Goal: Information Seeking & Learning: Find specific page/section

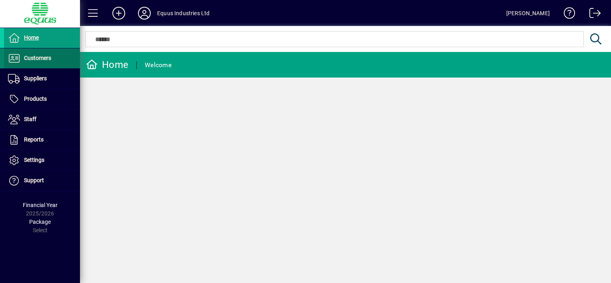
click at [35, 56] on span "Customers" at bounding box center [37, 58] width 27 height 6
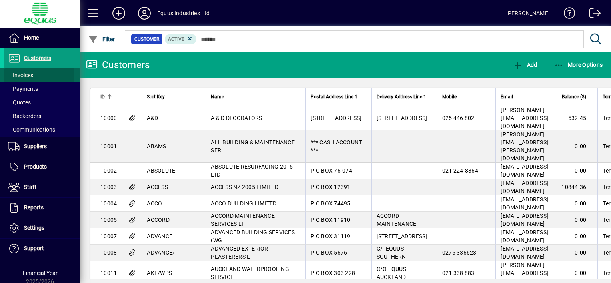
click at [29, 76] on span "Invoices" at bounding box center [20, 75] width 25 height 6
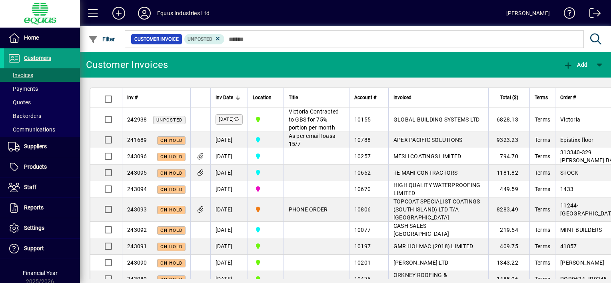
click at [298, 197] on td at bounding box center [316, 189] width 66 height 16
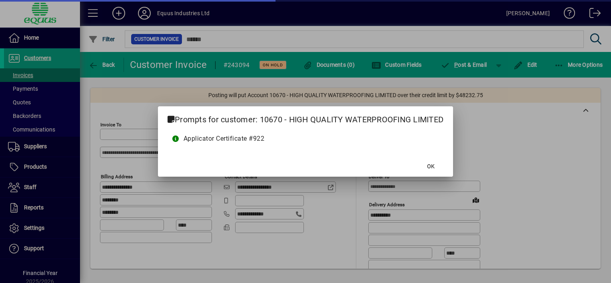
type input "**********"
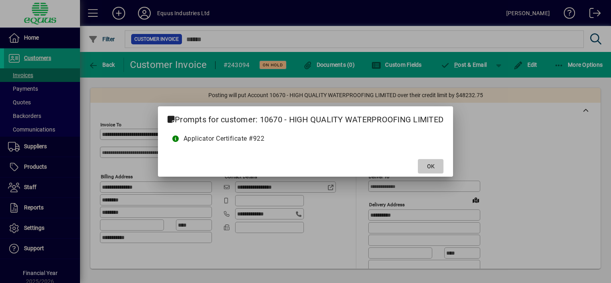
click at [430, 167] on span "OK" at bounding box center [431, 166] width 8 height 8
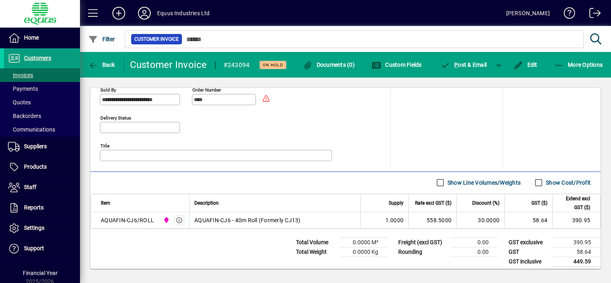
scroll to position [385, 0]
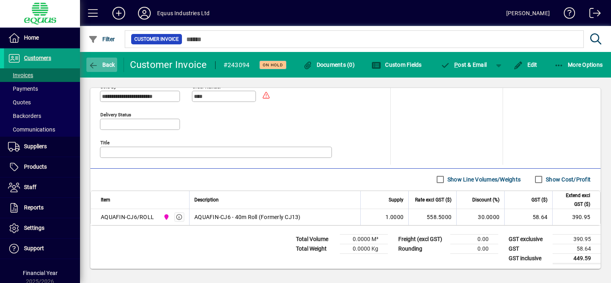
click at [93, 63] on icon "button" at bounding box center [93, 66] width 10 height 8
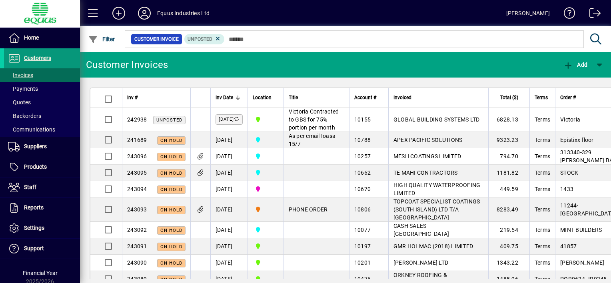
click at [27, 55] on span "Customers" at bounding box center [37, 58] width 27 height 6
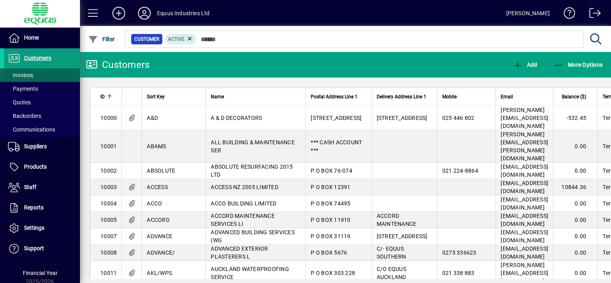
click at [24, 76] on span "Invoices" at bounding box center [20, 75] width 25 height 6
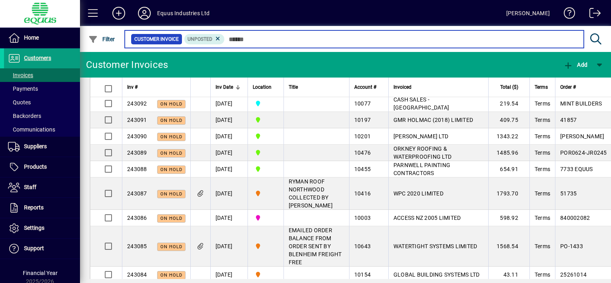
scroll to position [40, 0]
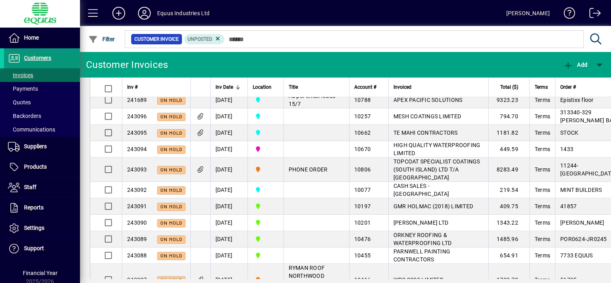
click at [43, 55] on span "Customers" at bounding box center [37, 58] width 27 height 6
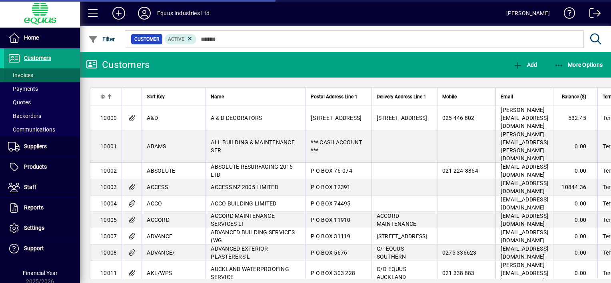
click at [36, 74] on span at bounding box center [42, 75] width 76 height 19
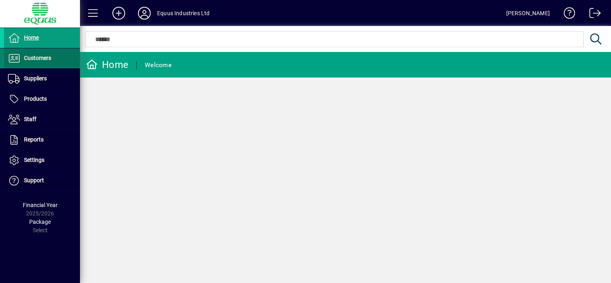
click at [41, 56] on span "Customers" at bounding box center [37, 58] width 27 height 6
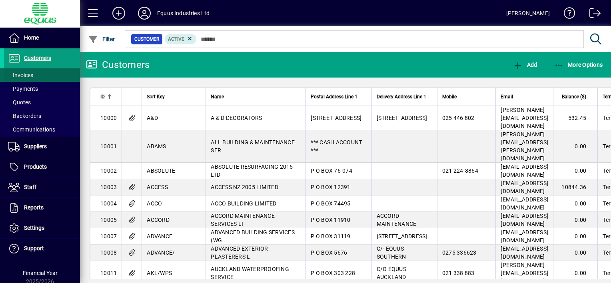
click at [29, 73] on span "Invoices" at bounding box center [20, 75] width 25 height 6
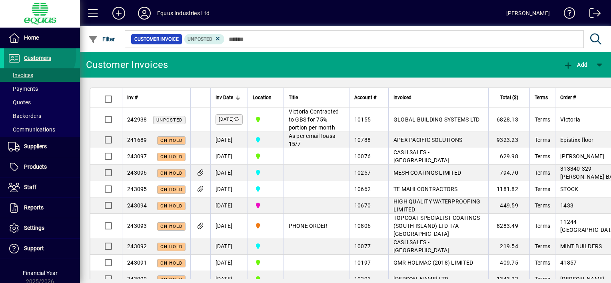
click at [36, 55] on span "Customers" at bounding box center [37, 58] width 27 height 6
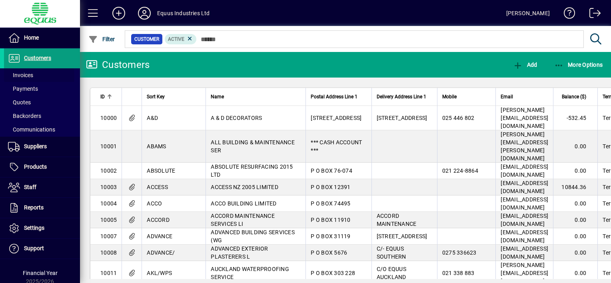
click at [26, 76] on span "Invoices" at bounding box center [20, 75] width 25 height 6
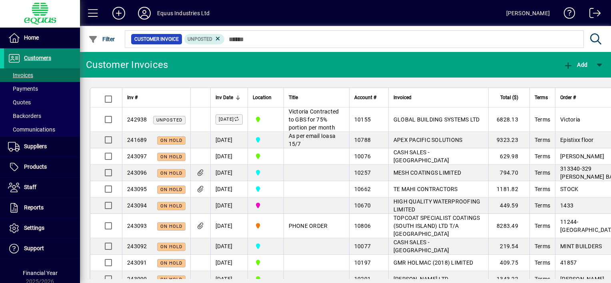
click at [45, 58] on span "Customers" at bounding box center [37, 58] width 27 height 6
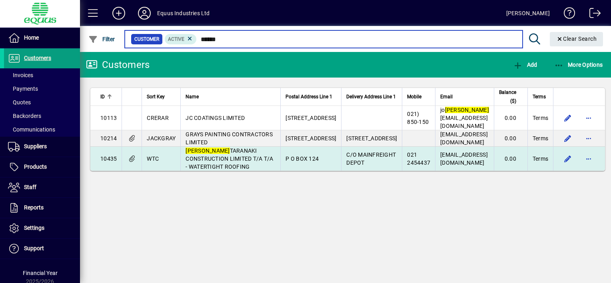
type input "******"
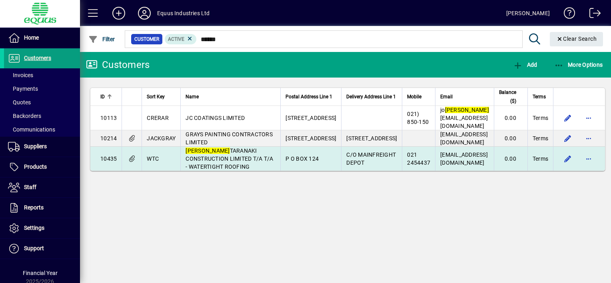
click at [223, 164] on span "[PERSON_NAME] CONSTRUCTION LIMITED T/A T/A - WATERTIGHT ROOFING" at bounding box center [229, 158] width 88 height 22
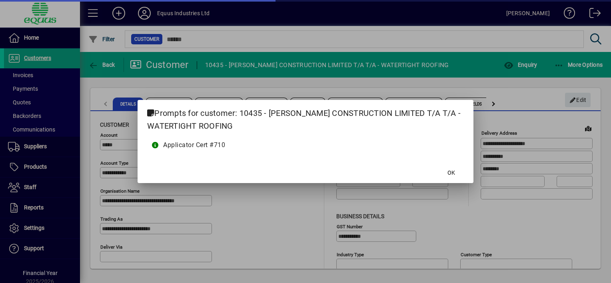
type input "**********"
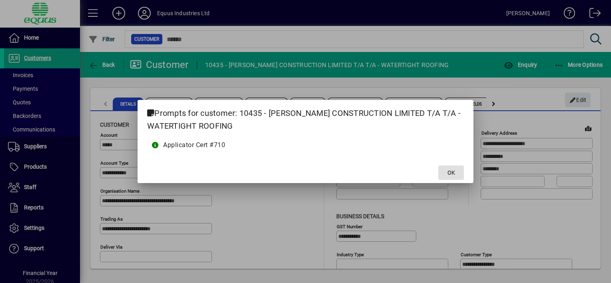
click at [445, 169] on span at bounding box center [451, 172] width 26 height 19
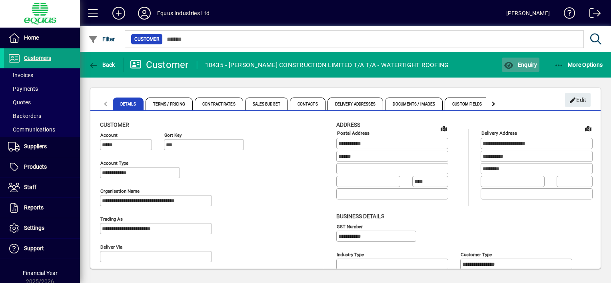
click at [525, 62] on span "Enquiry" at bounding box center [520, 65] width 33 height 6
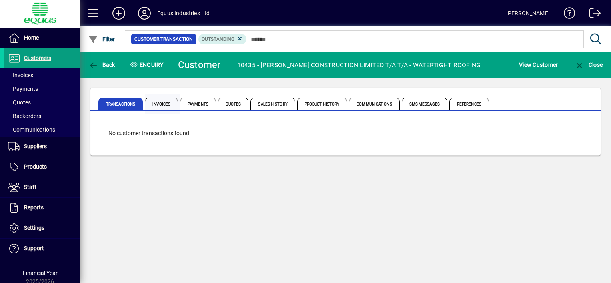
click at [155, 101] on span "Invoices" at bounding box center [161, 104] width 33 height 13
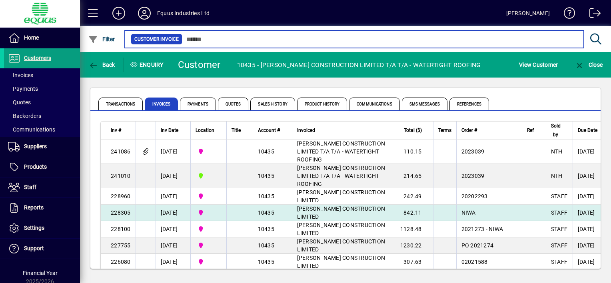
scroll to position [40, 0]
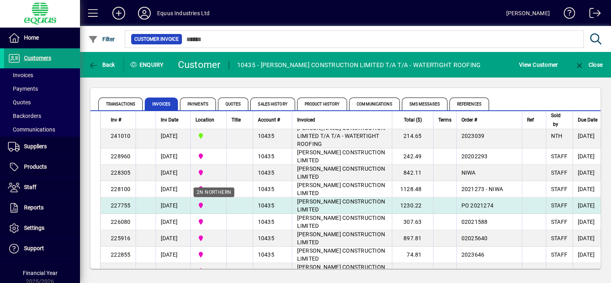
click at [217, 206] on span "2N NORTHERN" at bounding box center [208, 205] width 26 height 9
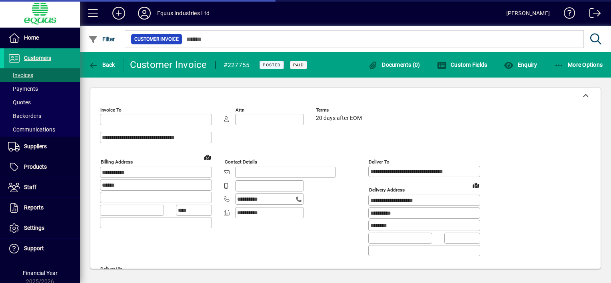
type input "**********"
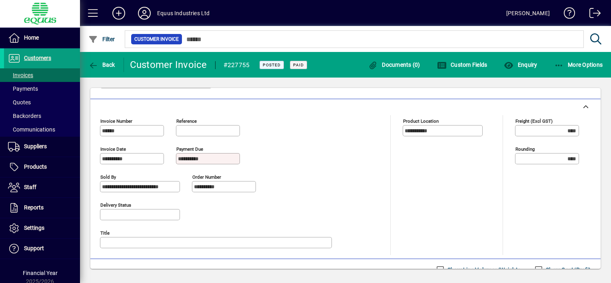
scroll to position [266, 0]
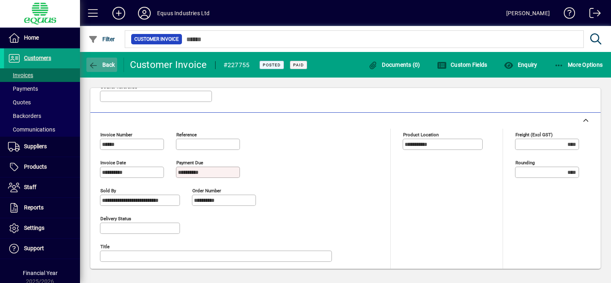
click at [95, 64] on icon "button" at bounding box center [93, 66] width 10 height 8
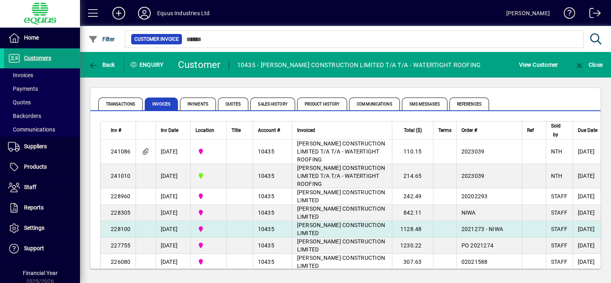
click at [305, 227] on span "[PERSON_NAME] CONSTRUCTION LIMITED" at bounding box center [341, 229] width 88 height 14
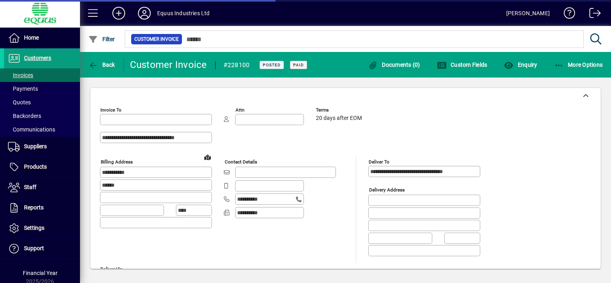
type input "**********"
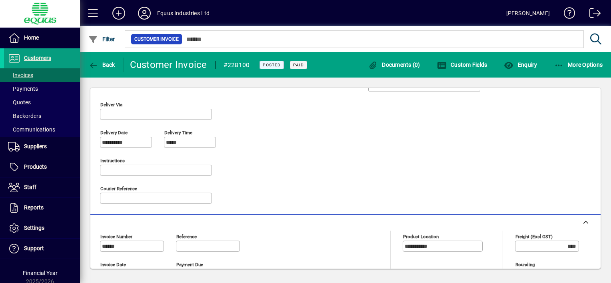
scroll to position [160, 0]
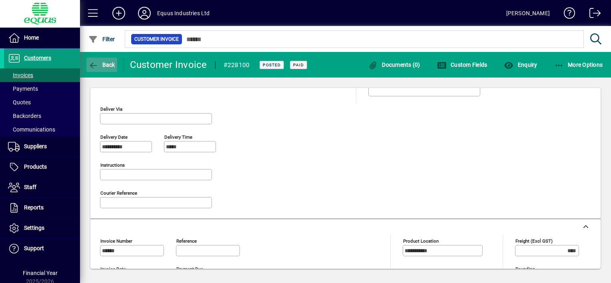
click at [99, 62] on span "Back" at bounding box center [101, 65] width 27 height 6
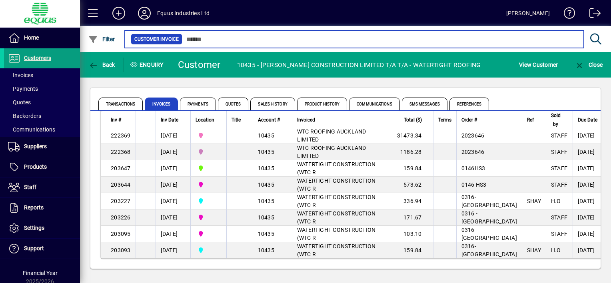
scroll to position [222, 0]
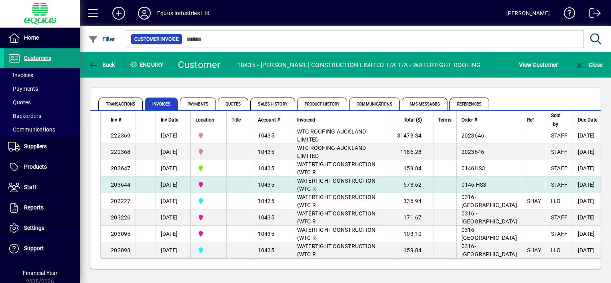
click at [292, 177] on td "10435" at bounding box center [272, 185] width 39 height 16
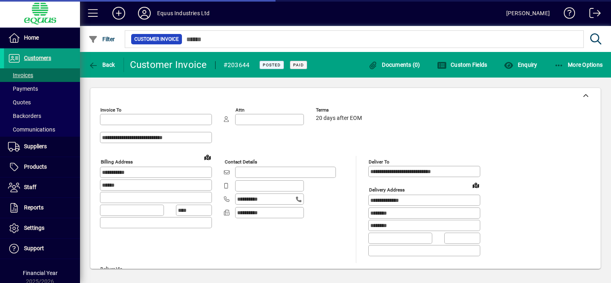
type input "**********"
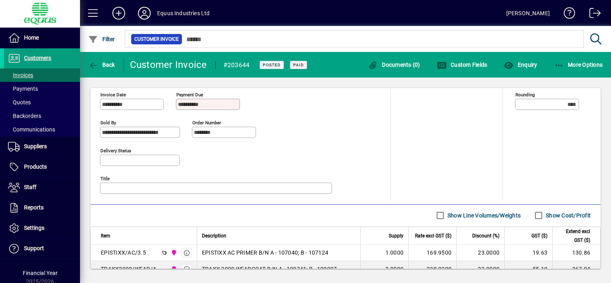
scroll to position [360, 0]
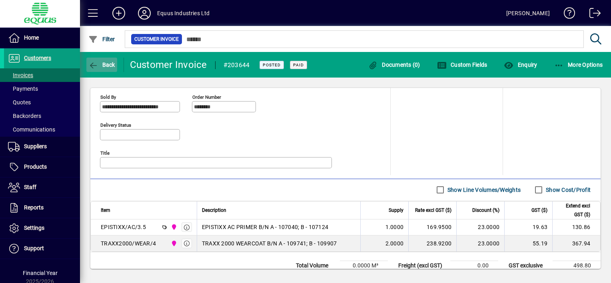
click at [98, 62] on span "Back" at bounding box center [101, 65] width 27 height 6
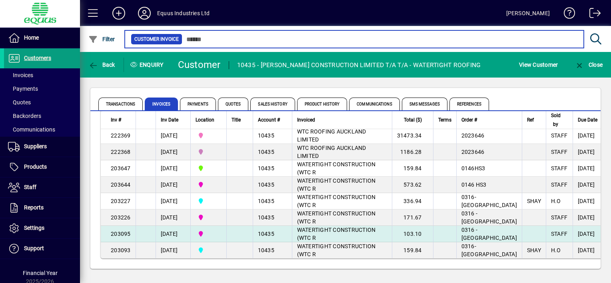
scroll to position [222, 0]
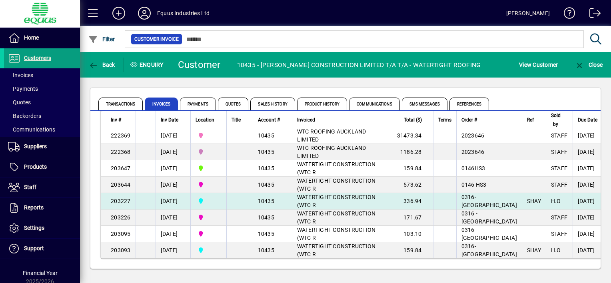
click at [325, 194] on span "WATERTIGHT CONSTRUCTION (WTC R" at bounding box center [336, 201] width 79 height 14
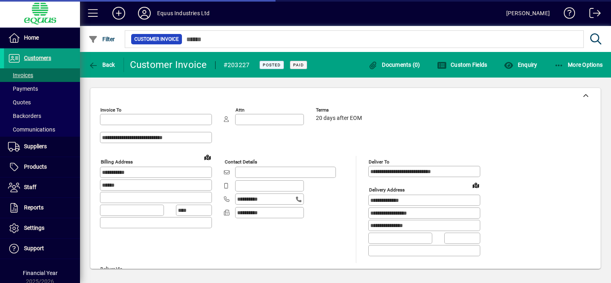
type input "**********"
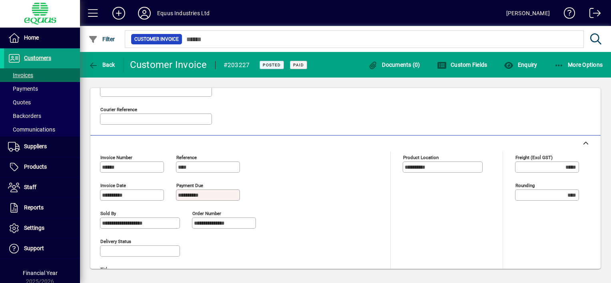
scroll to position [231, 0]
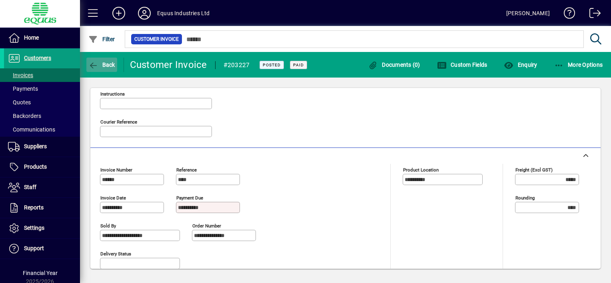
click at [90, 64] on icon "button" at bounding box center [93, 66] width 10 height 8
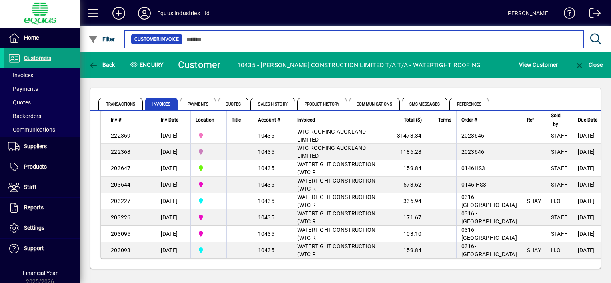
scroll to position [222, 0]
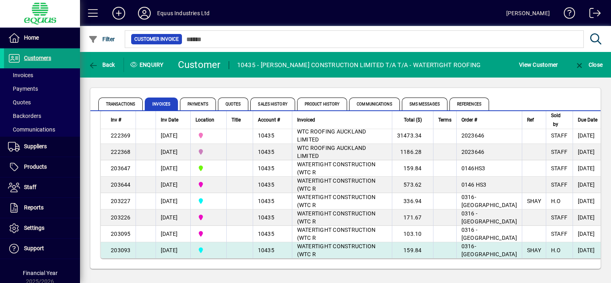
click at [309, 245] on span "WATERTIGHT CONSTRUCTION (WTC R" at bounding box center [336, 250] width 79 height 14
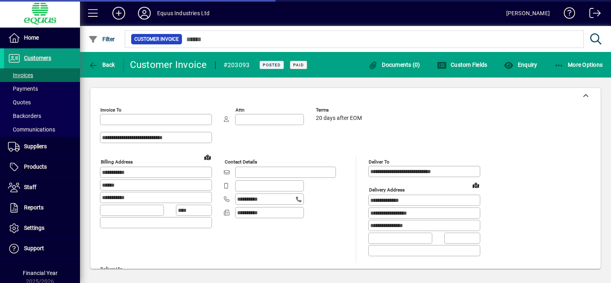
type input "**********"
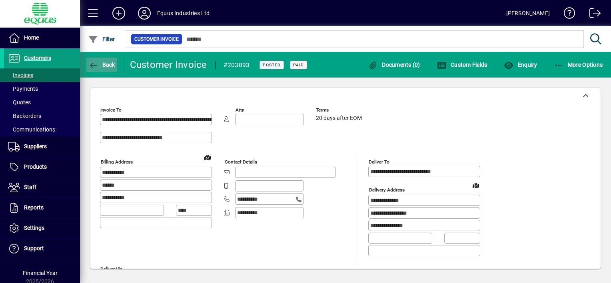
click at [96, 62] on icon "button" at bounding box center [93, 66] width 10 height 8
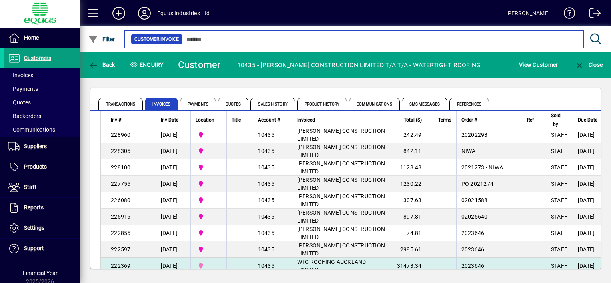
scroll to position [80, 0]
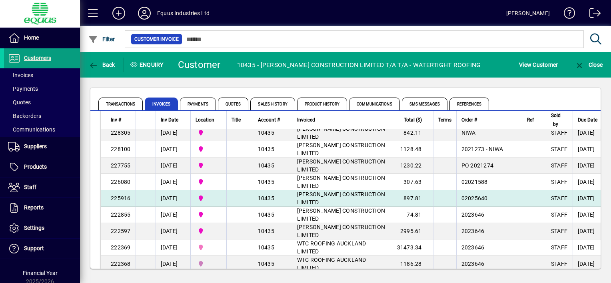
click at [334, 193] on span "[PERSON_NAME] CONSTRUCTION LIMITED" at bounding box center [341, 198] width 88 height 14
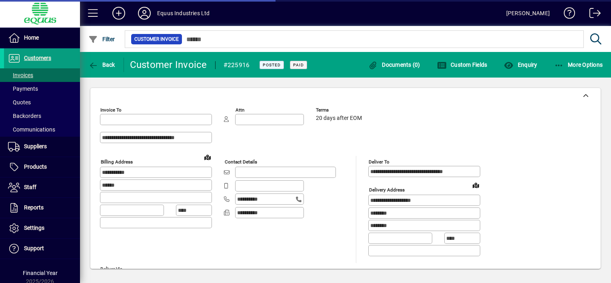
type input "**********"
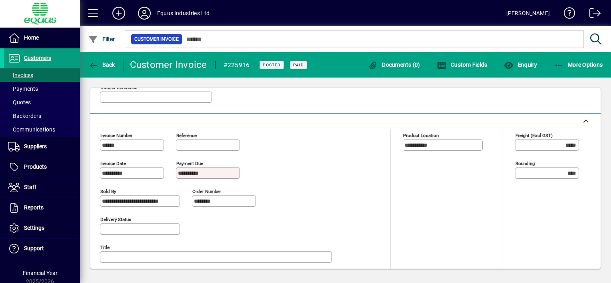
scroll to position [231, 0]
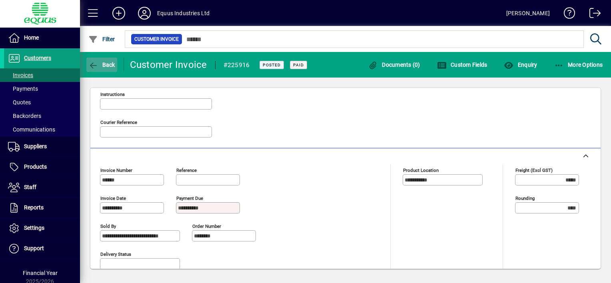
click at [90, 63] on icon "button" at bounding box center [93, 66] width 10 height 8
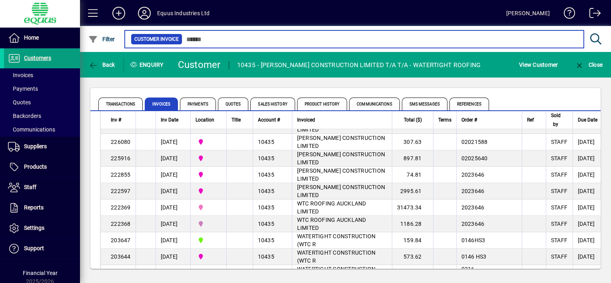
scroll to position [160, 0]
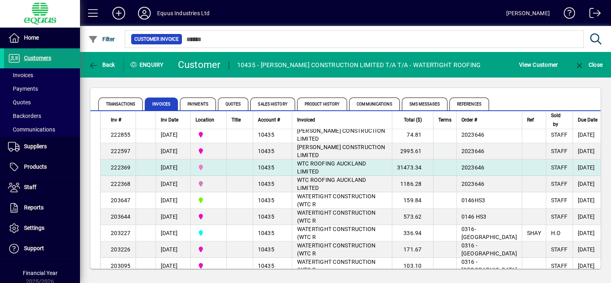
click at [287, 165] on div "10435" at bounding box center [272, 167] width 29 height 8
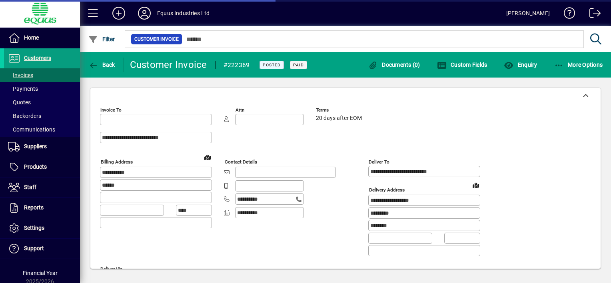
type input "**********"
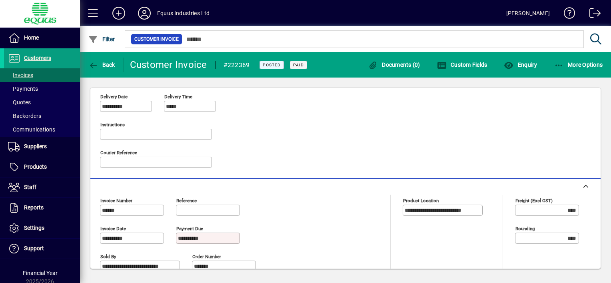
scroll to position [200, 0]
click at [93, 64] on icon "button" at bounding box center [93, 66] width 10 height 8
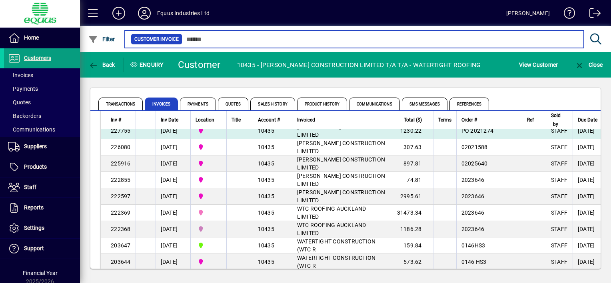
scroll to position [120, 0]
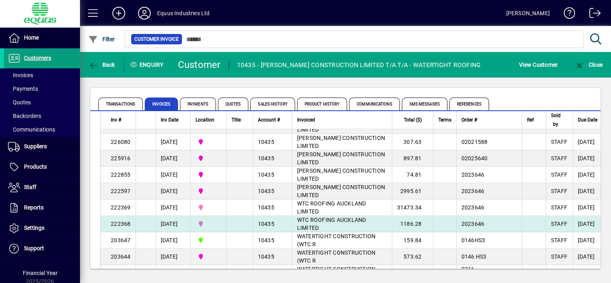
click at [315, 221] on span "WTC ROOFING AUCKLAND LIMITED" at bounding box center [331, 224] width 69 height 14
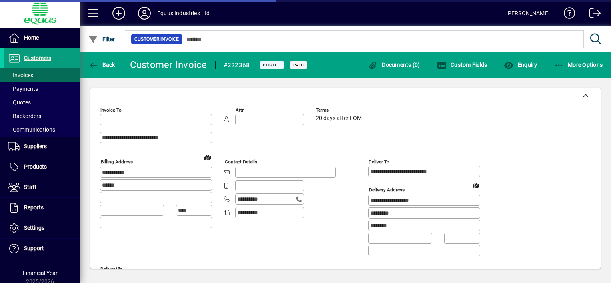
type input "**********"
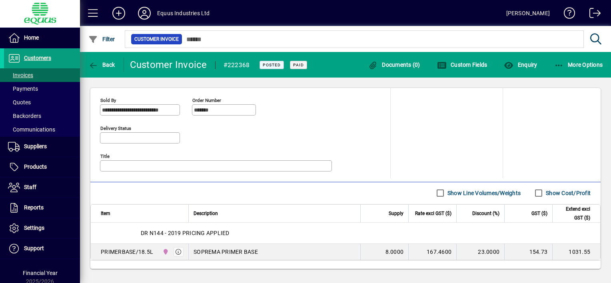
scroll to position [360, 0]
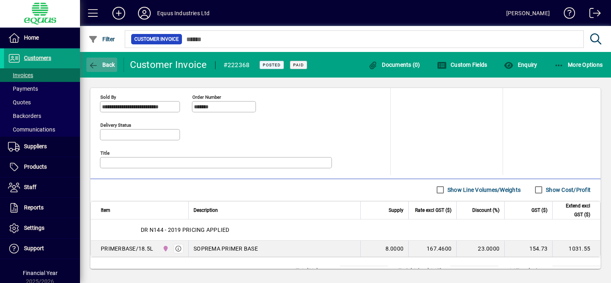
click at [94, 63] on icon "button" at bounding box center [93, 66] width 10 height 8
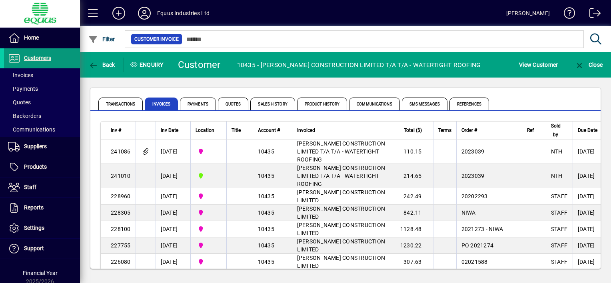
click at [46, 57] on span "Customers" at bounding box center [37, 58] width 27 height 6
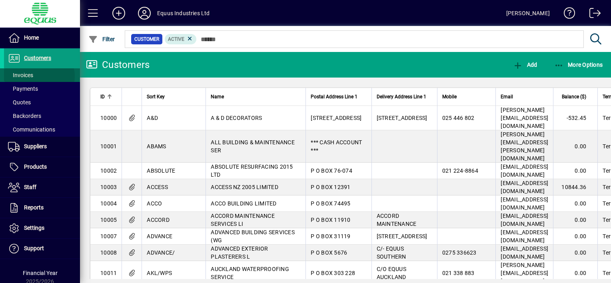
click at [37, 76] on span at bounding box center [42, 75] width 76 height 19
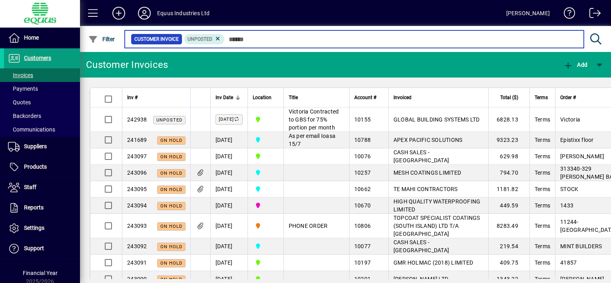
click at [230, 38] on input "text" at bounding box center [401, 39] width 353 height 11
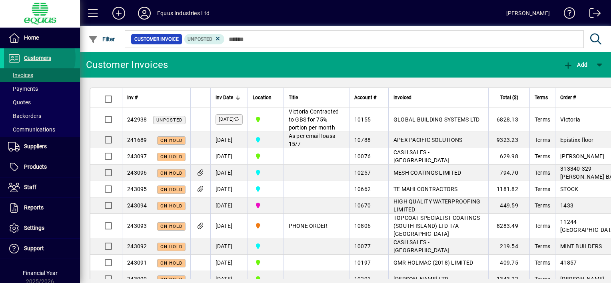
click at [34, 57] on span "Customers" at bounding box center [37, 58] width 27 height 6
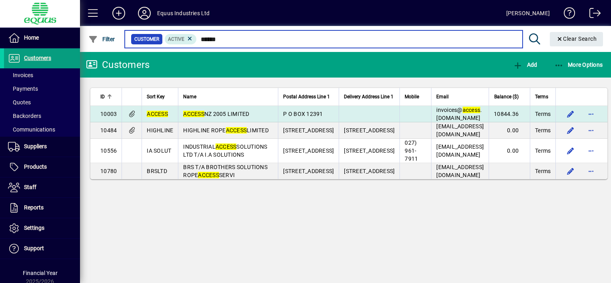
type input "******"
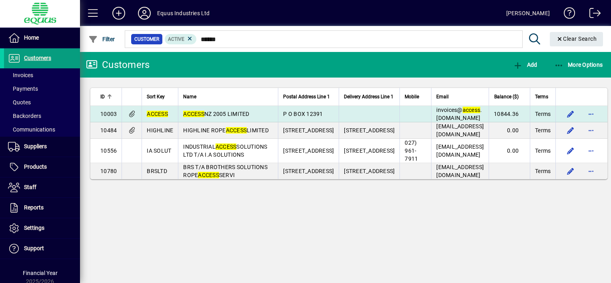
click at [219, 112] on span "ACCESS NZ 2005 LIMITED" at bounding box center [216, 114] width 66 height 6
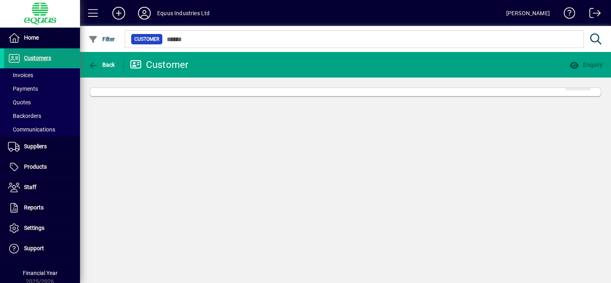
click at [219, 112] on div "Back Customer Enquiry Edit" at bounding box center [345, 167] width 531 height 231
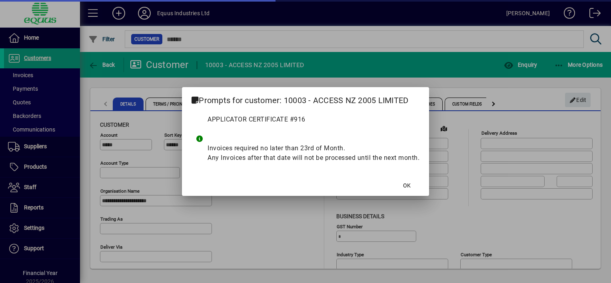
type input "**********"
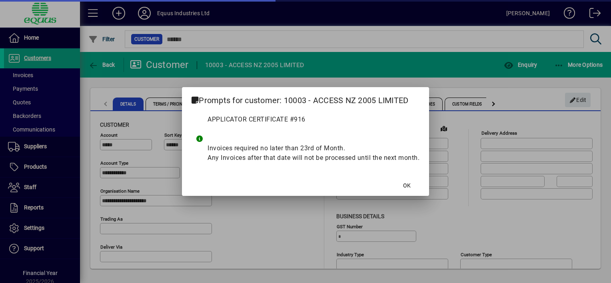
type input "**********"
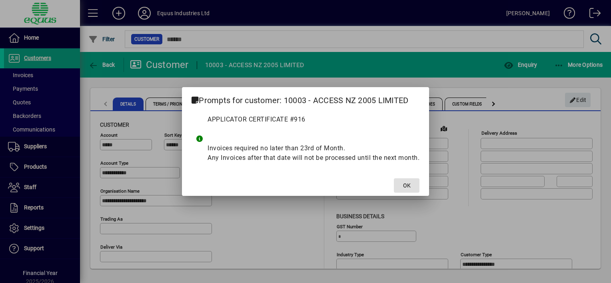
click at [397, 184] on span at bounding box center [407, 185] width 26 height 19
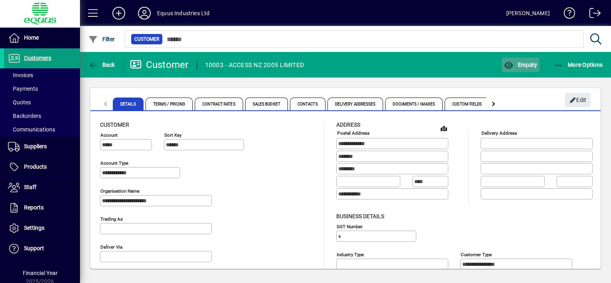
click at [526, 65] on span "Enquiry" at bounding box center [520, 65] width 33 height 6
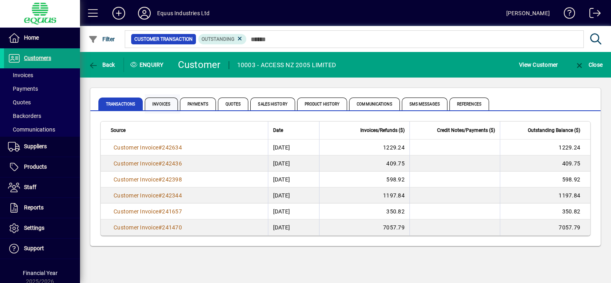
click at [165, 104] on span "Invoices" at bounding box center [161, 104] width 33 height 13
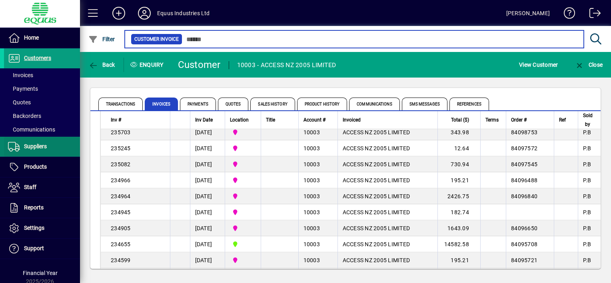
scroll to position [1088, 0]
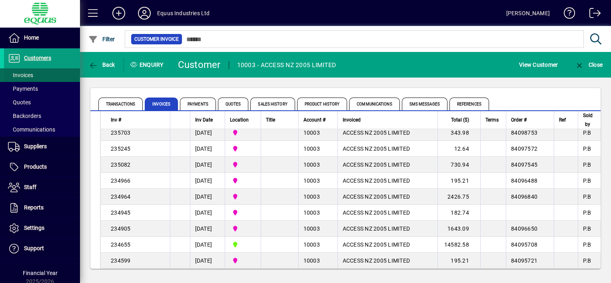
click at [31, 74] on span "Invoices" at bounding box center [20, 75] width 25 height 6
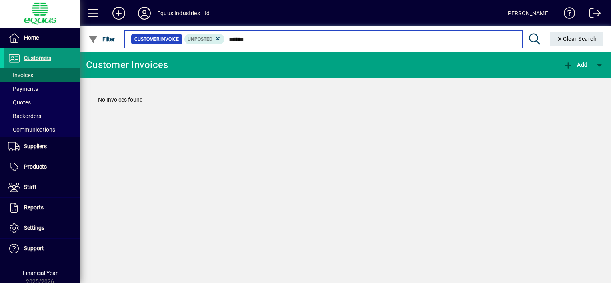
type input "******"
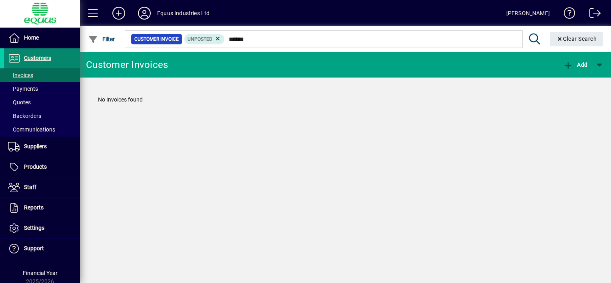
click at [54, 56] on span at bounding box center [42, 58] width 76 height 19
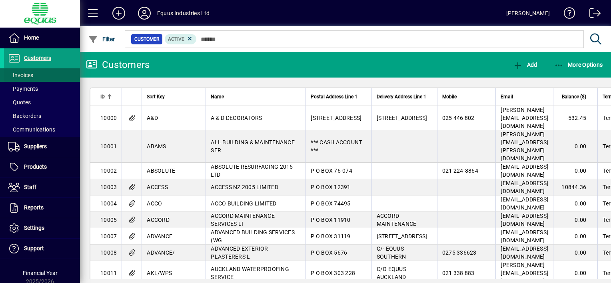
click at [39, 74] on span at bounding box center [42, 75] width 76 height 19
